Goal: Task Accomplishment & Management: Manage account settings

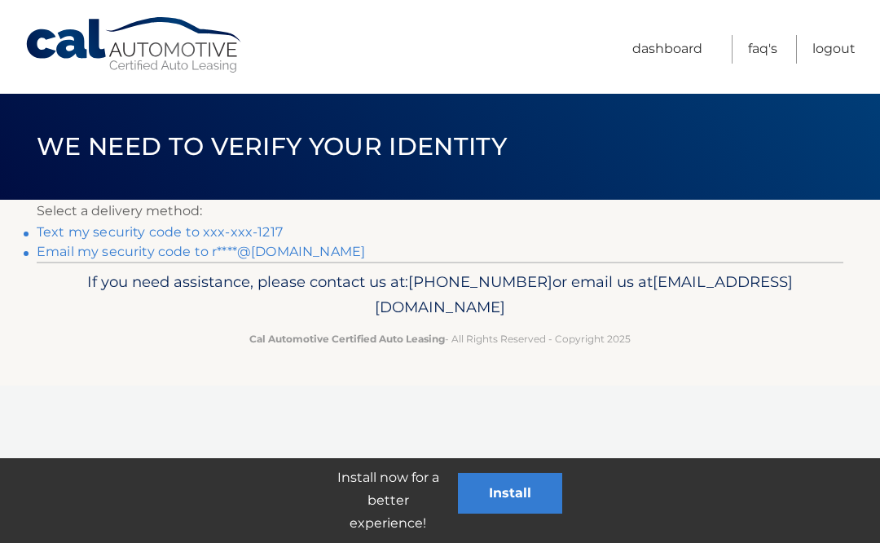
click at [70, 231] on link "Text my security code to xxx-xxx-1217" at bounding box center [160, 231] width 246 height 15
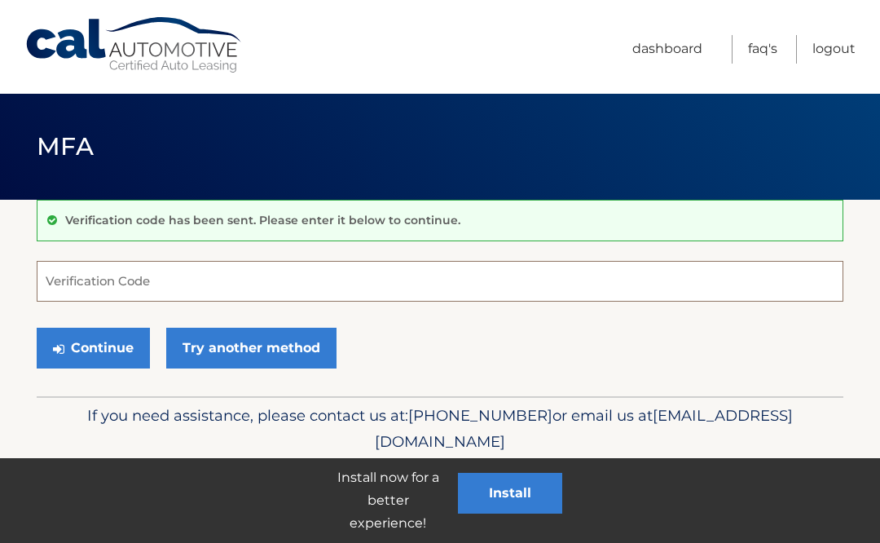
click at [151, 275] on input "Verification Code" at bounding box center [440, 281] width 807 height 41
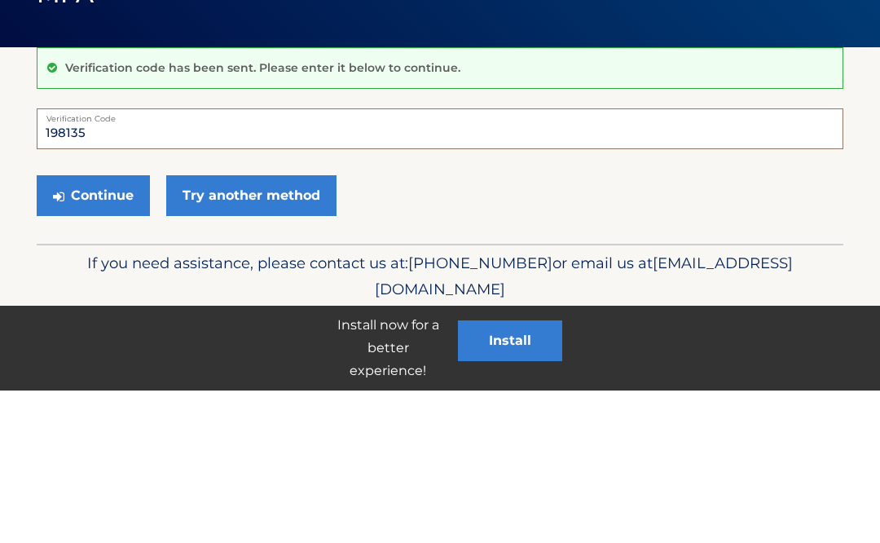
type input "198135"
click at [117, 328] on button "Continue" at bounding box center [93, 348] width 113 height 41
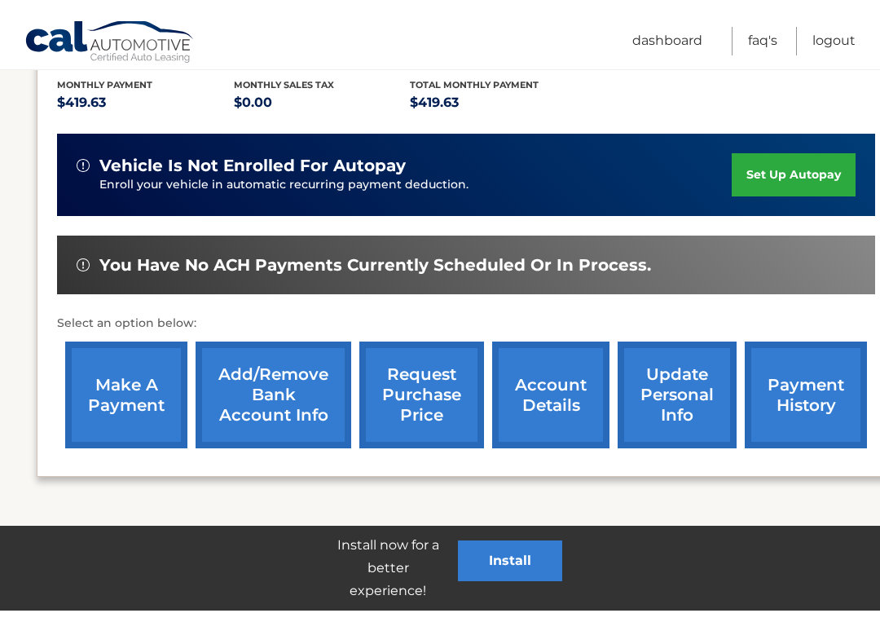
scroll to position [340, 0]
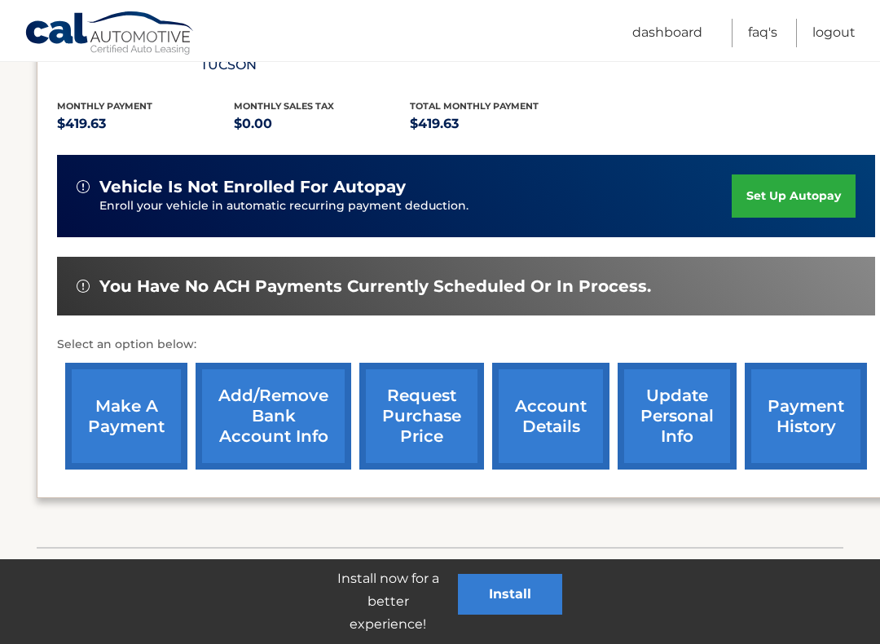
click at [124, 390] on link "make a payment" at bounding box center [126, 416] width 122 height 107
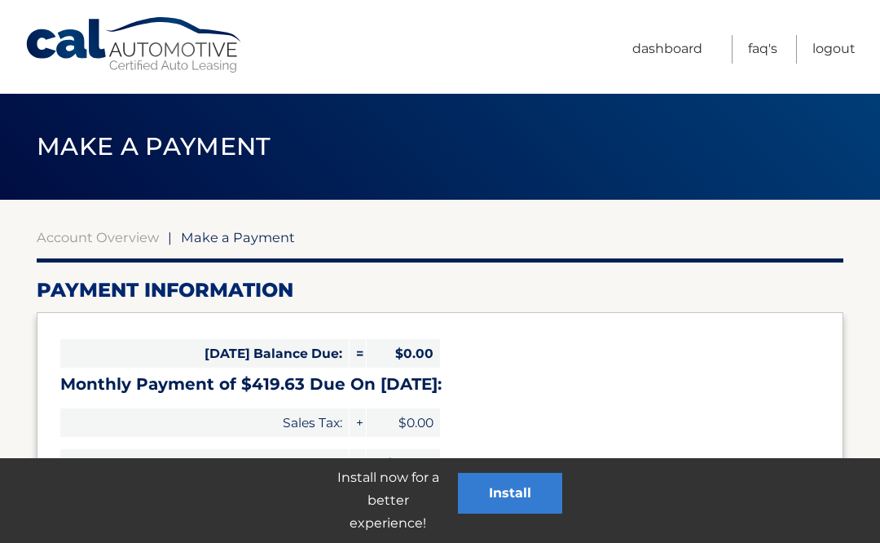
select select "MTQ4ZjI5MTktNWYyZC00MjA1LWIzMzItNTE4MmI3OWI1NmI3"
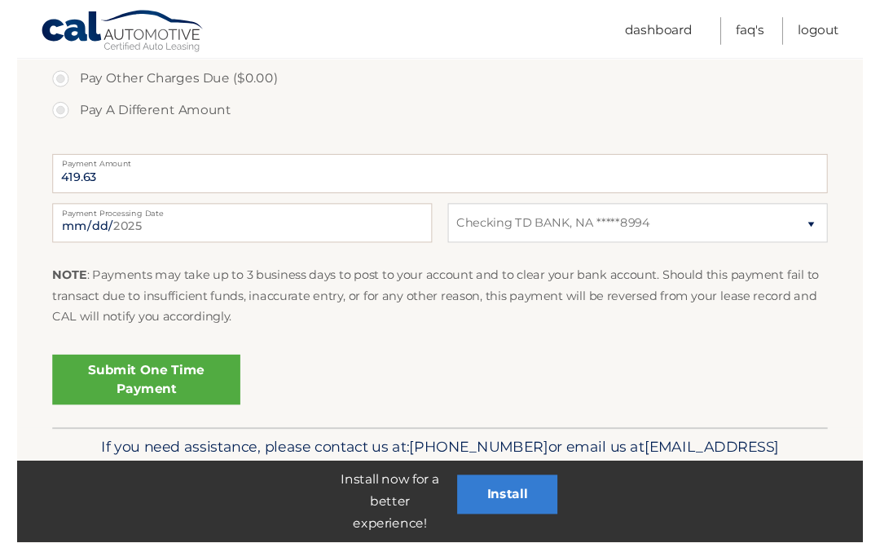
scroll to position [609, 0]
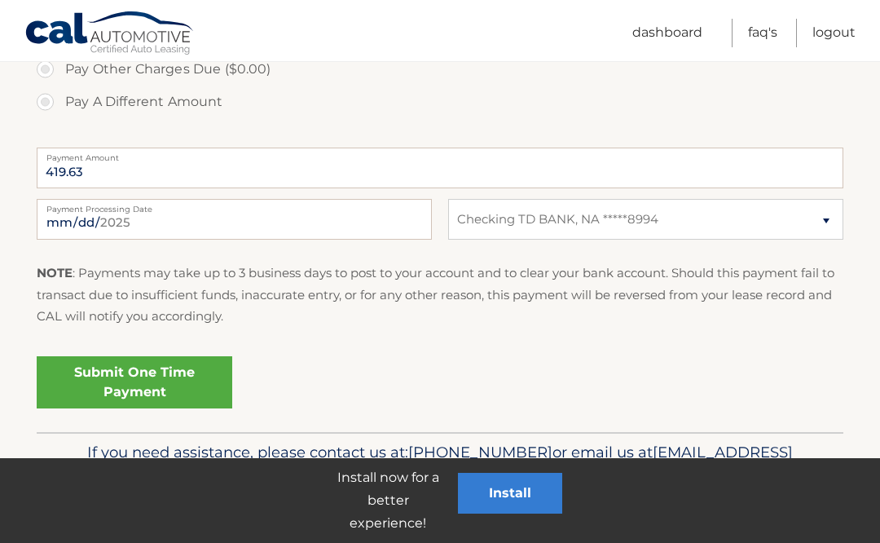
click at [148, 378] on link "Submit One Time Payment" at bounding box center [135, 382] width 196 height 52
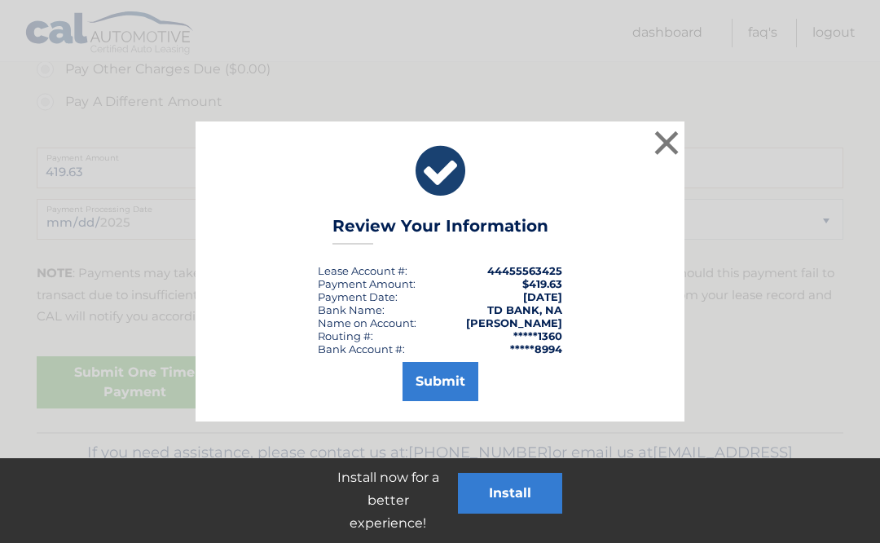
click at [447, 382] on button "Submit" at bounding box center [441, 381] width 76 height 39
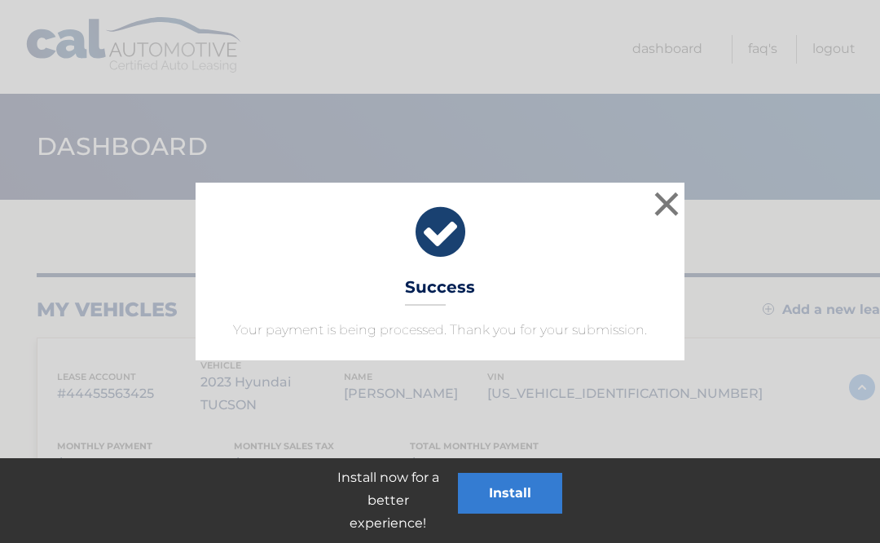
click at [673, 205] on button "×" at bounding box center [666, 203] width 33 height 33
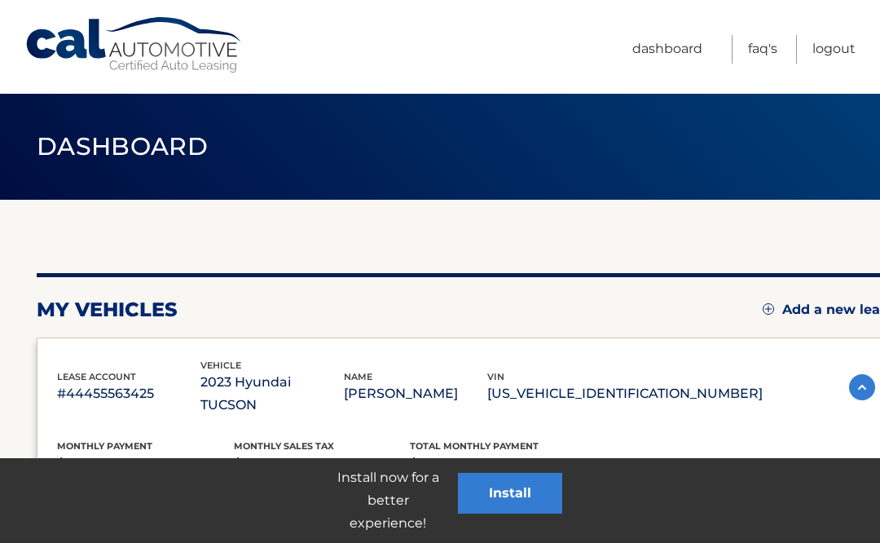
click at [835, 59] on link "Logout" at bounding box center [834, 49] width 43 height 29
